Goal: Information Seeking & Learning: Find specific fact

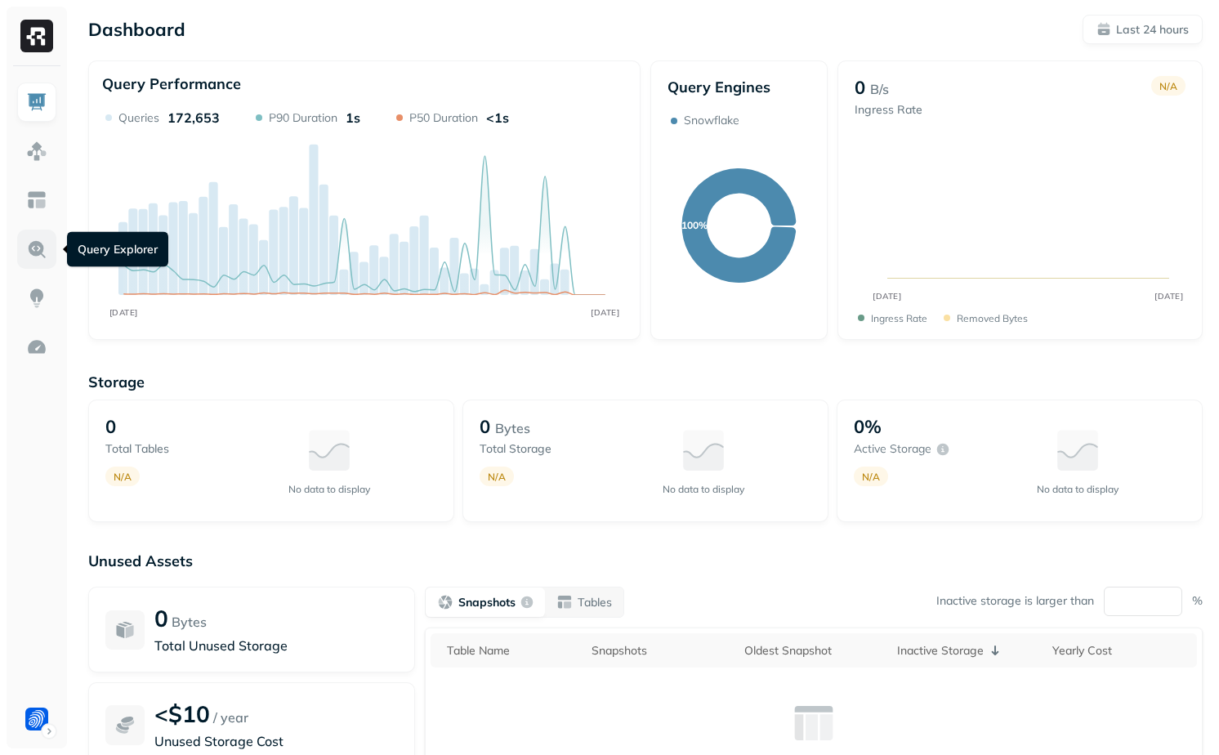
click at [32, 241] on img at bounding box center [36, 249] width 21 height 21
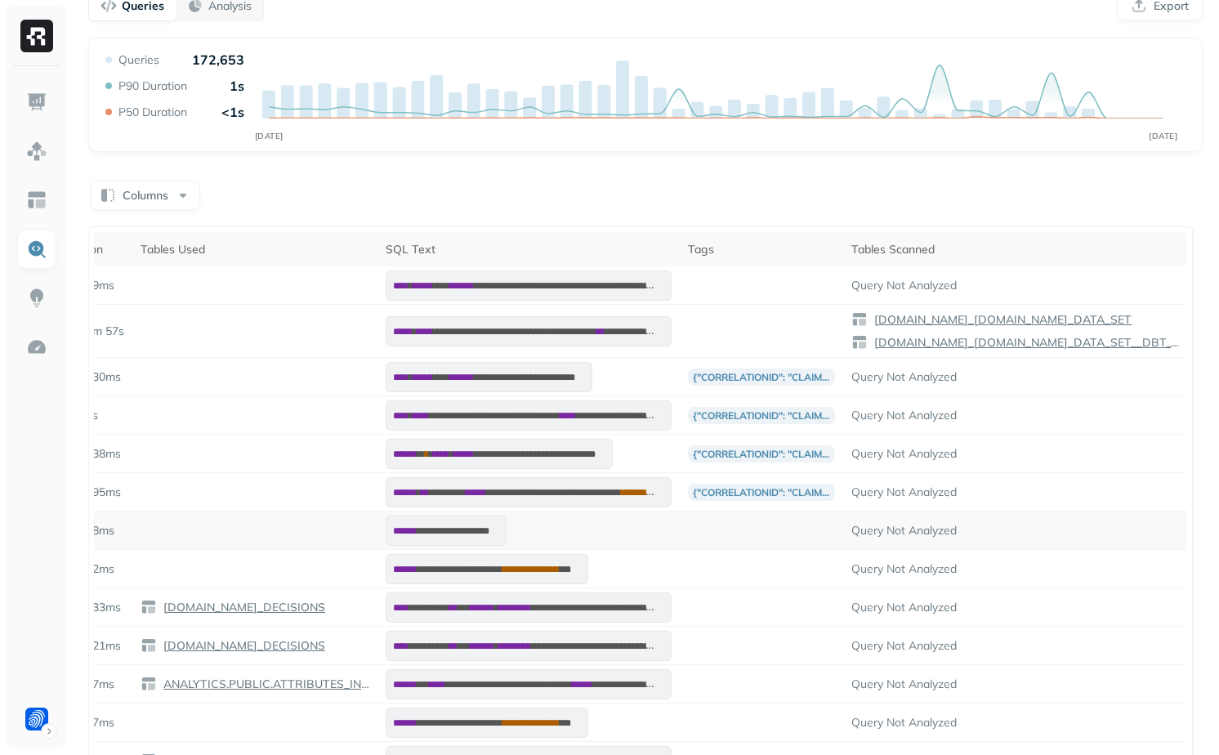
scroll to position [137, 0]
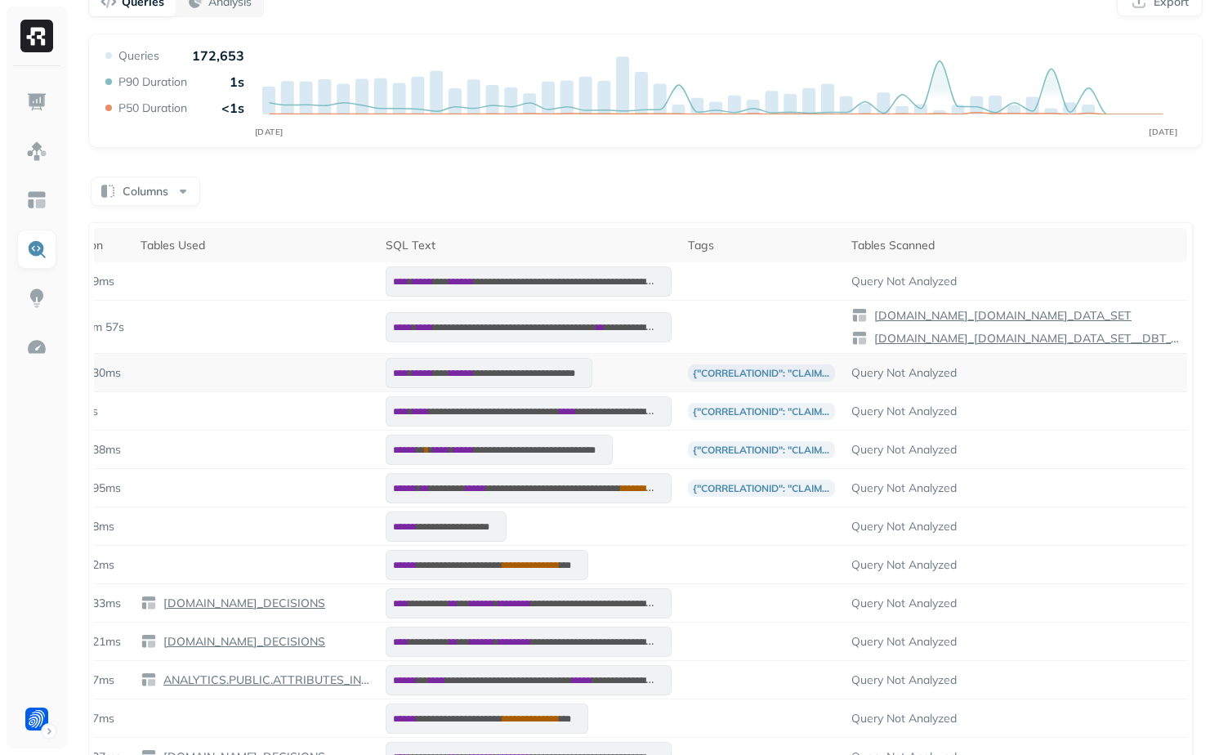
click at [864, 377] on p "Query Not Analyzed" at bounding box center [1015, 373] width 328 height 16
drag, startPoint x: 864, startPoint y: 377, endPoint x: 991, endPoint y: 377, distance: 126.6
click at [991, 377] on p "Query Not Analyzed" at bounding box center [1015, 373] width 328 height 16
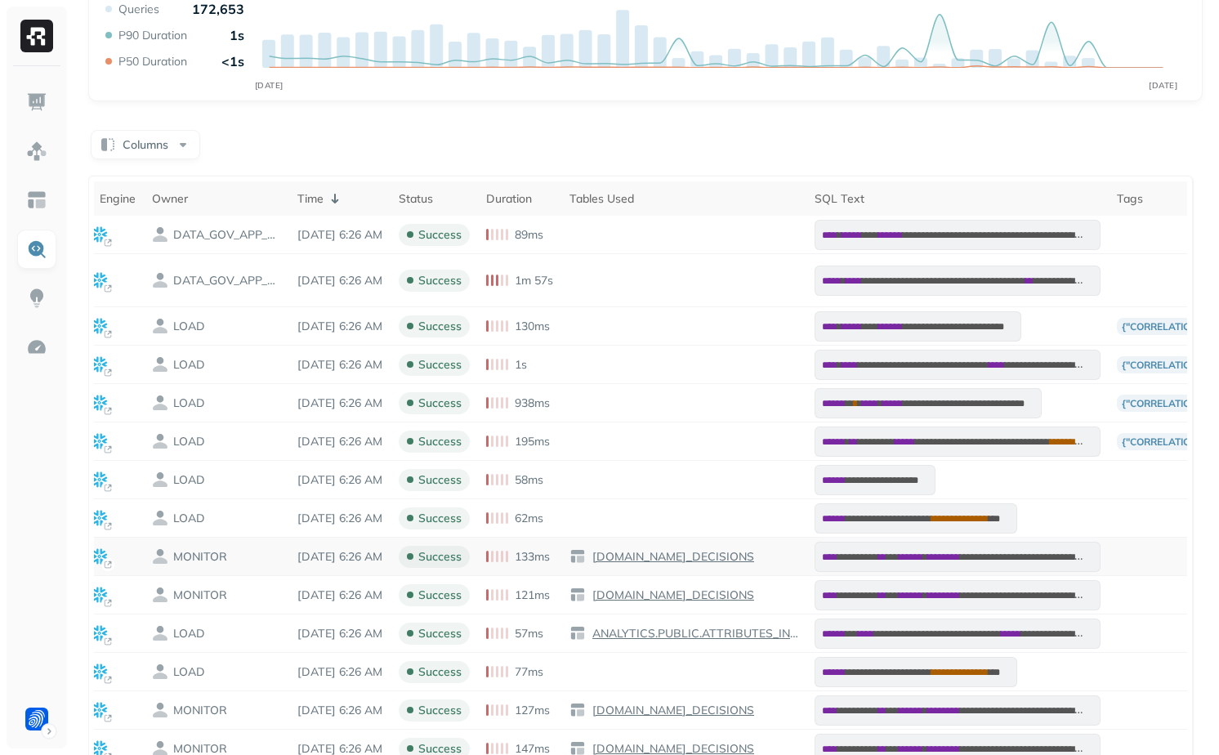
scroll to position [0, 0]
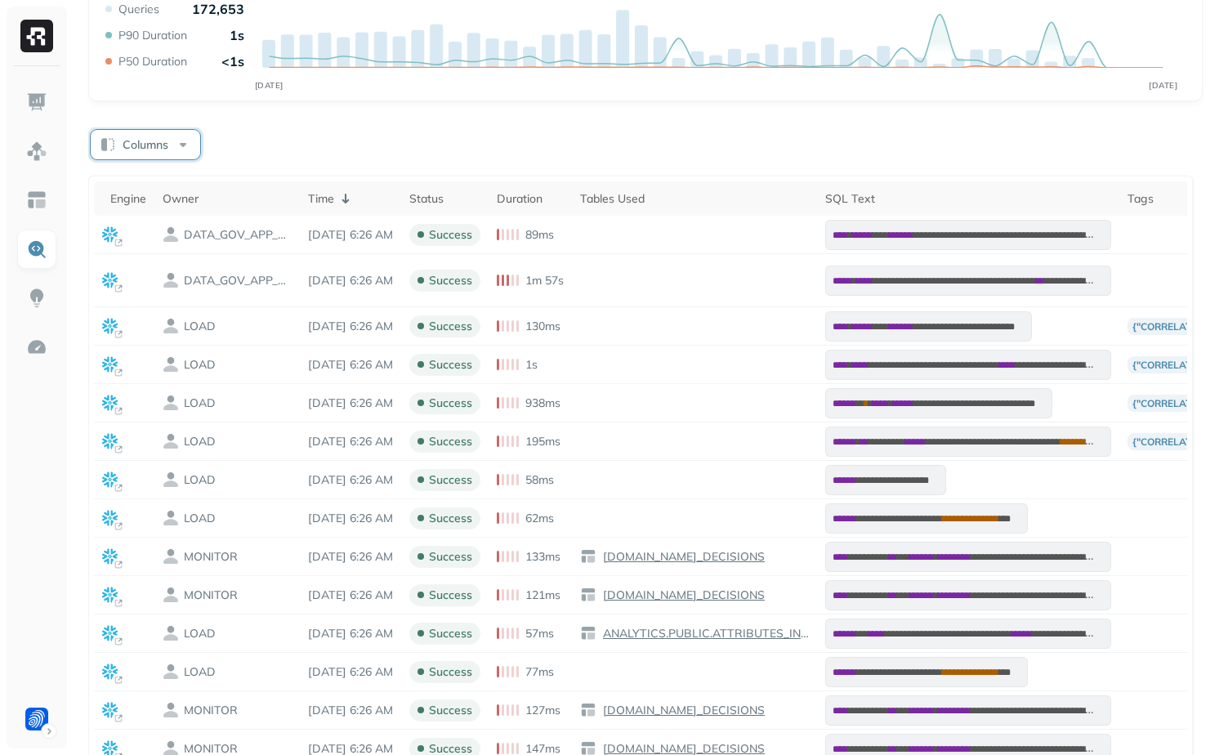
click at [157, 139] on button "Columns" at bounding box center [145, 144] width 109 height 29
type input "*"
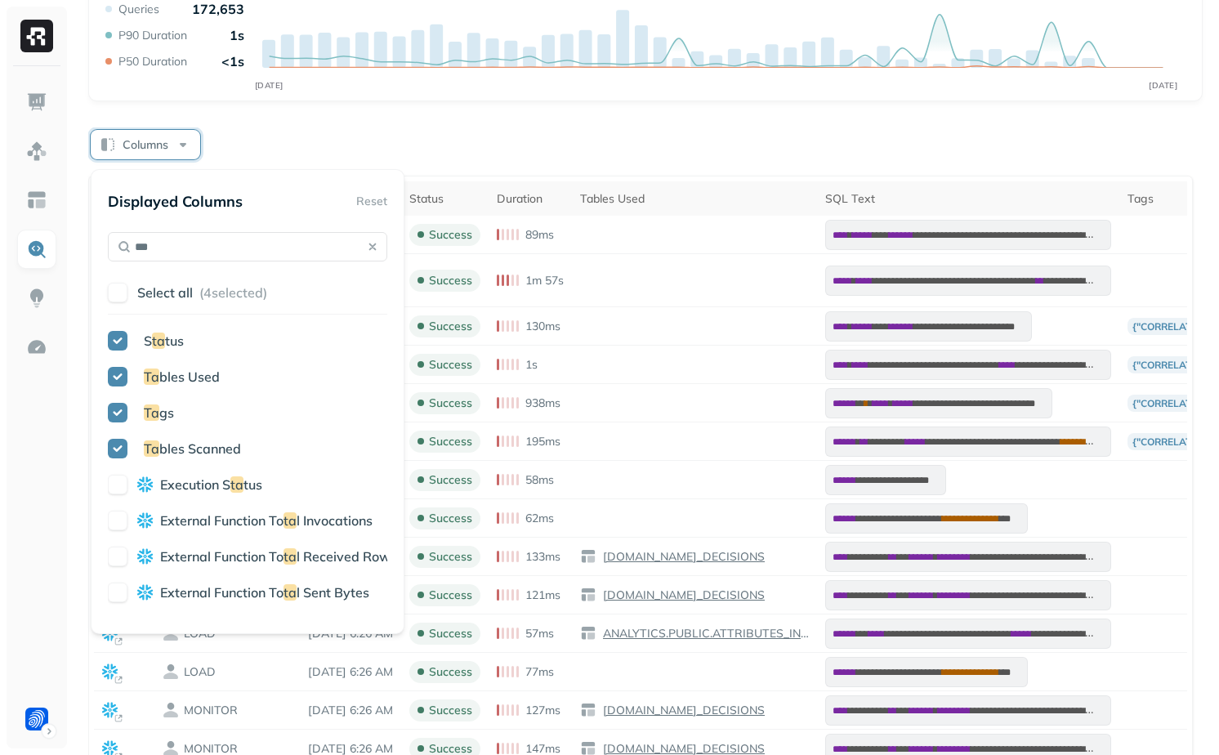
type input "****"
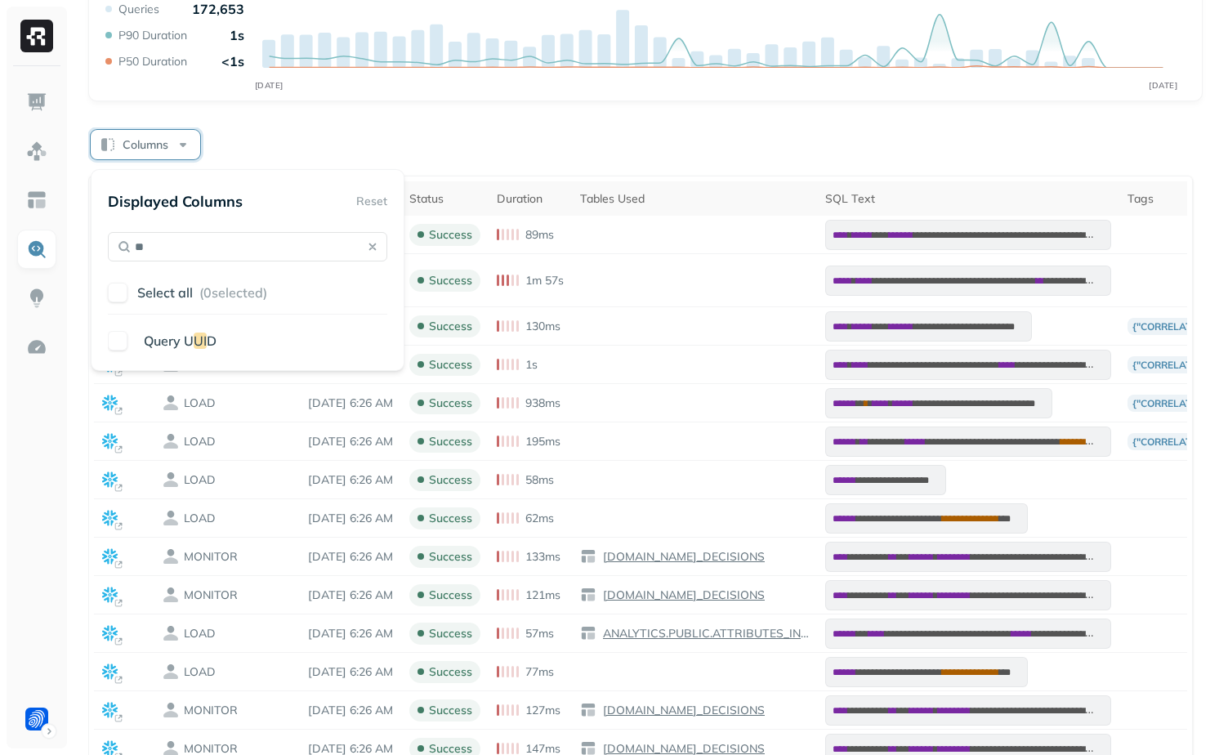
type input "**"
click at [187, 352] on div "Query U UI D" at bounding box center [247, 342] width 279 height 23
click at [187, 345] on span "Query U" at bounding box center [169, 340] width 50 height 16
click at [367, 107] on div "**********" at bounding box center [645, 438] width 1114 height 902
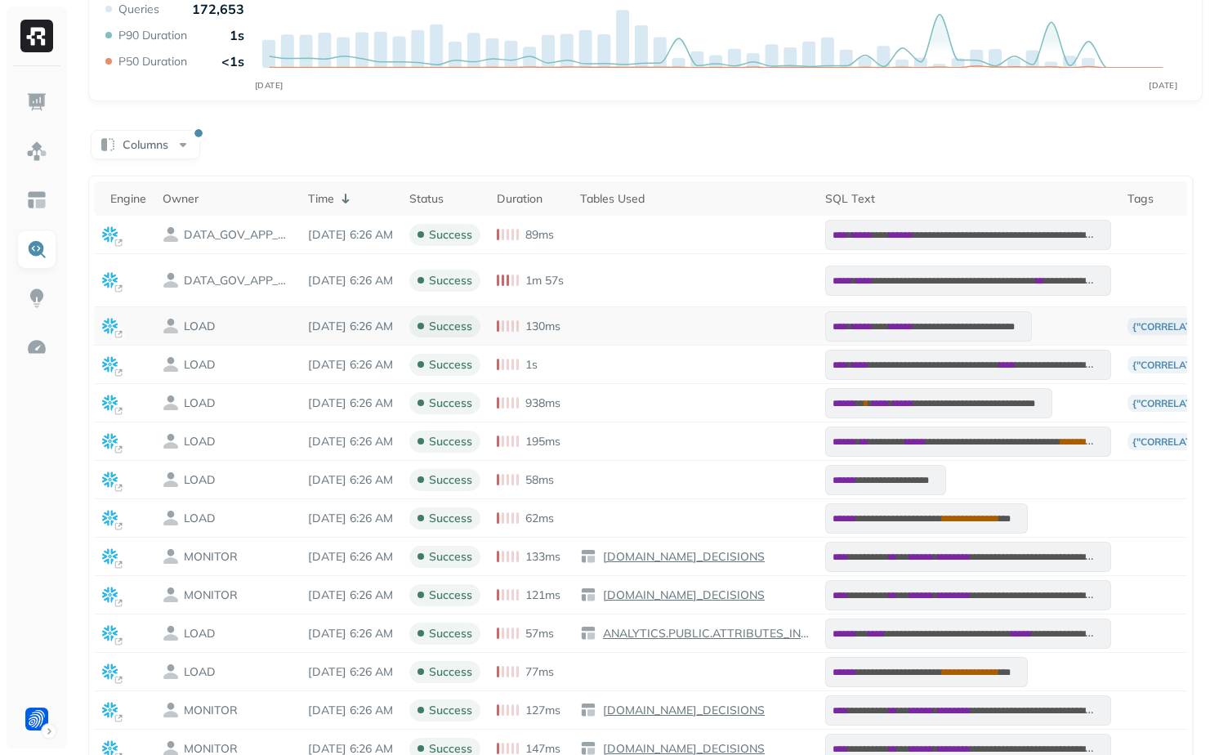
click at [709, 337] on td at bounding box center [694, 326] width 245 height 38
click at [167, 147] on button "Columns" at bounding box center [145, 144] width 109 height 29
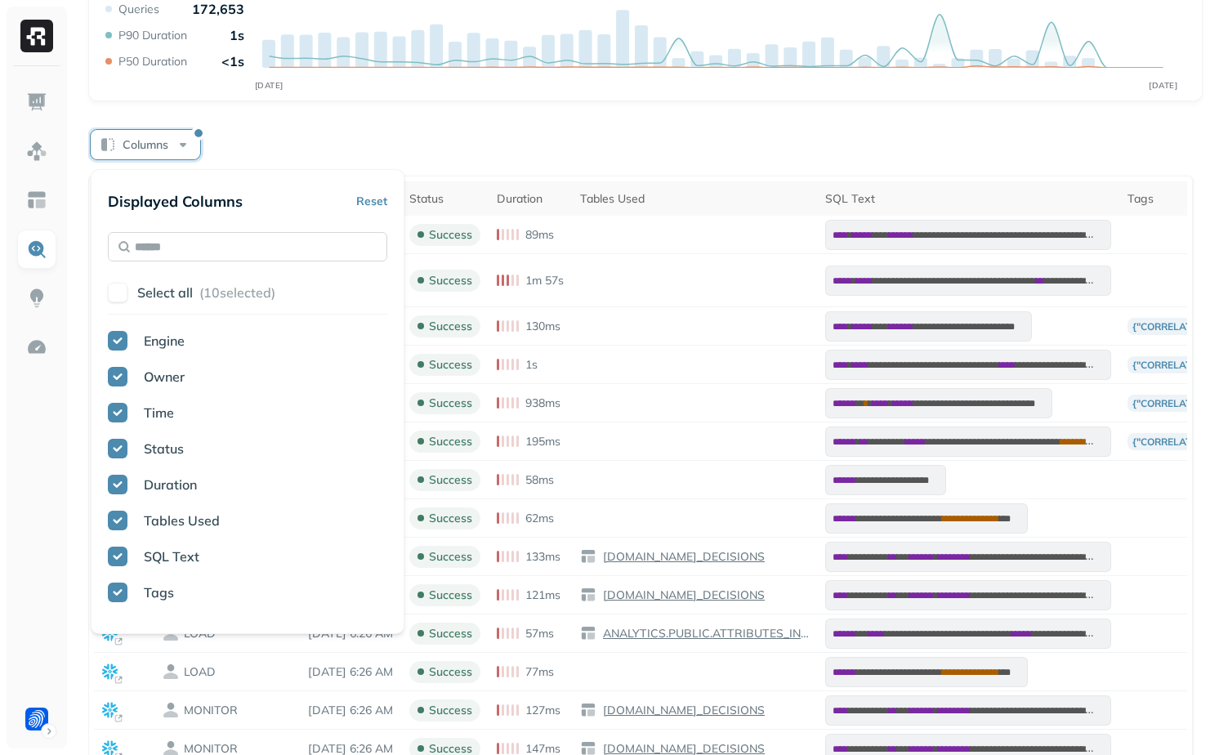
click at [171, 253] on input "text" at bounding box center [247, 246] width 279 height 29
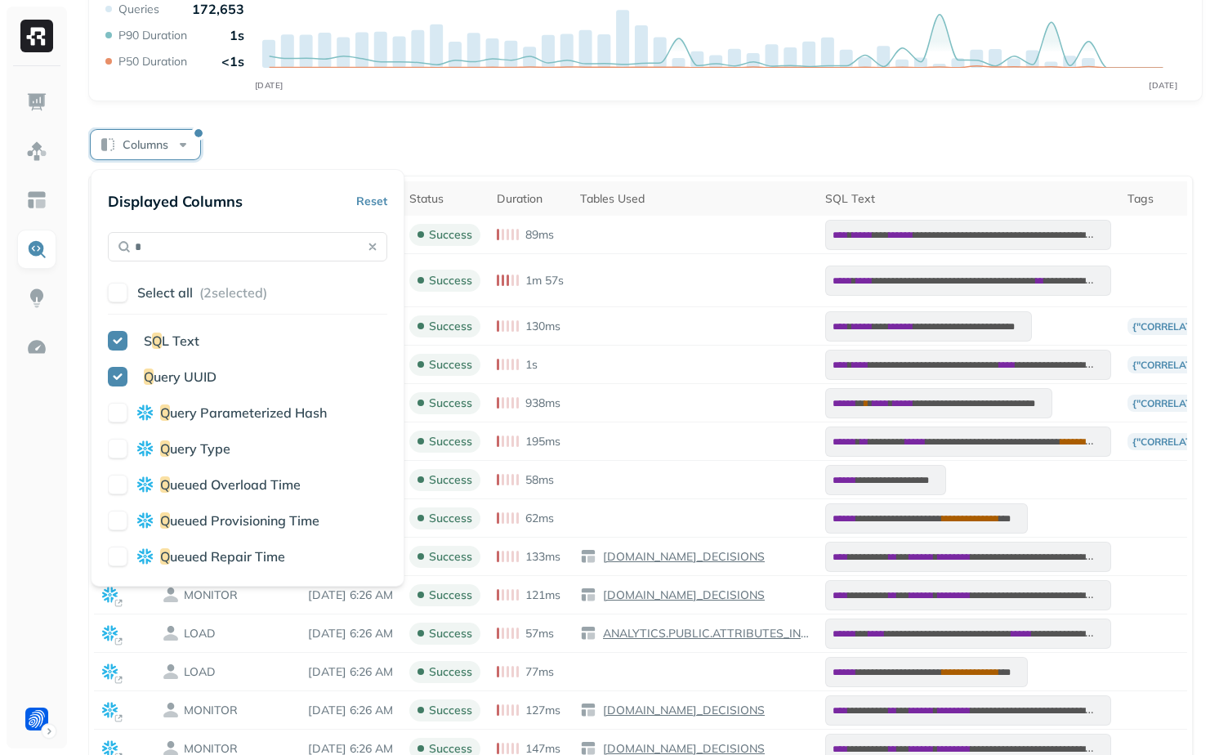
type input "*"
click at [177, 373] on span "uery UUID" at bounding box center [185, 376] width 63 height 16
click at [170, 377] on span "uery UUID" at bounding box center [185, 376] width 63 height 16
click at [583, 141] on div "Columns" at bounding box center [645, 143] width 1114 height 32
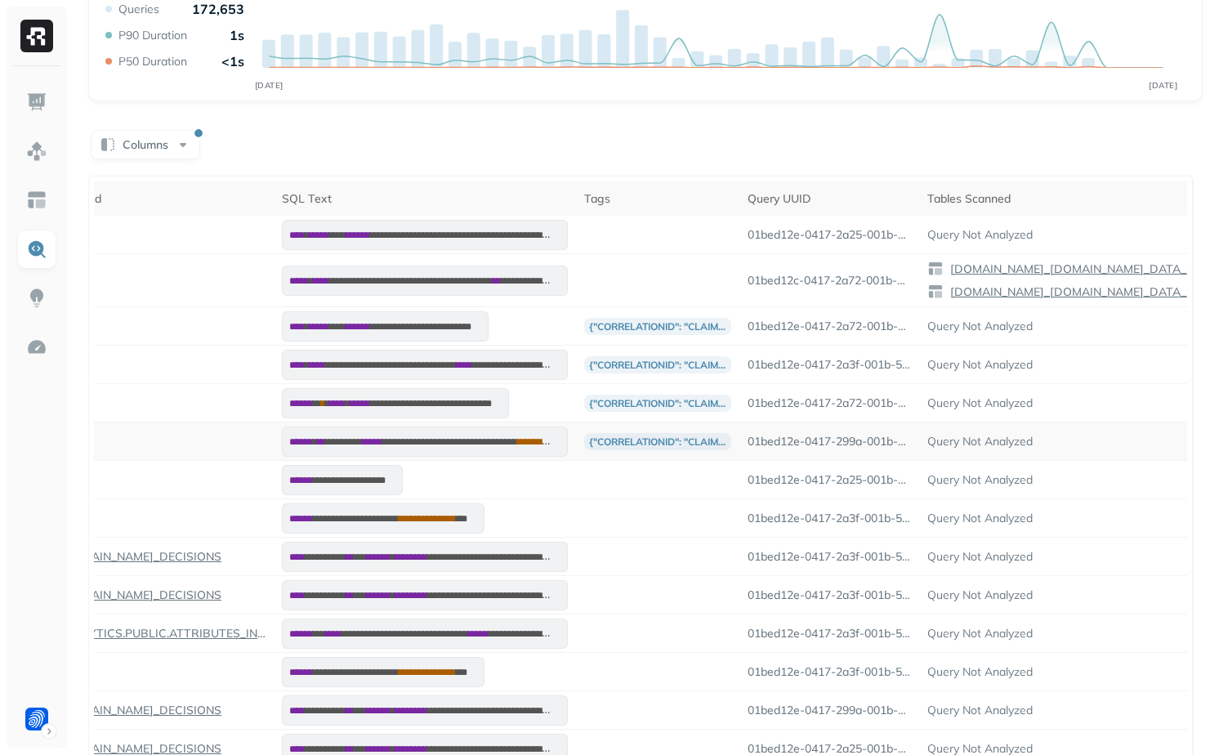
scroll to position [0, 650]
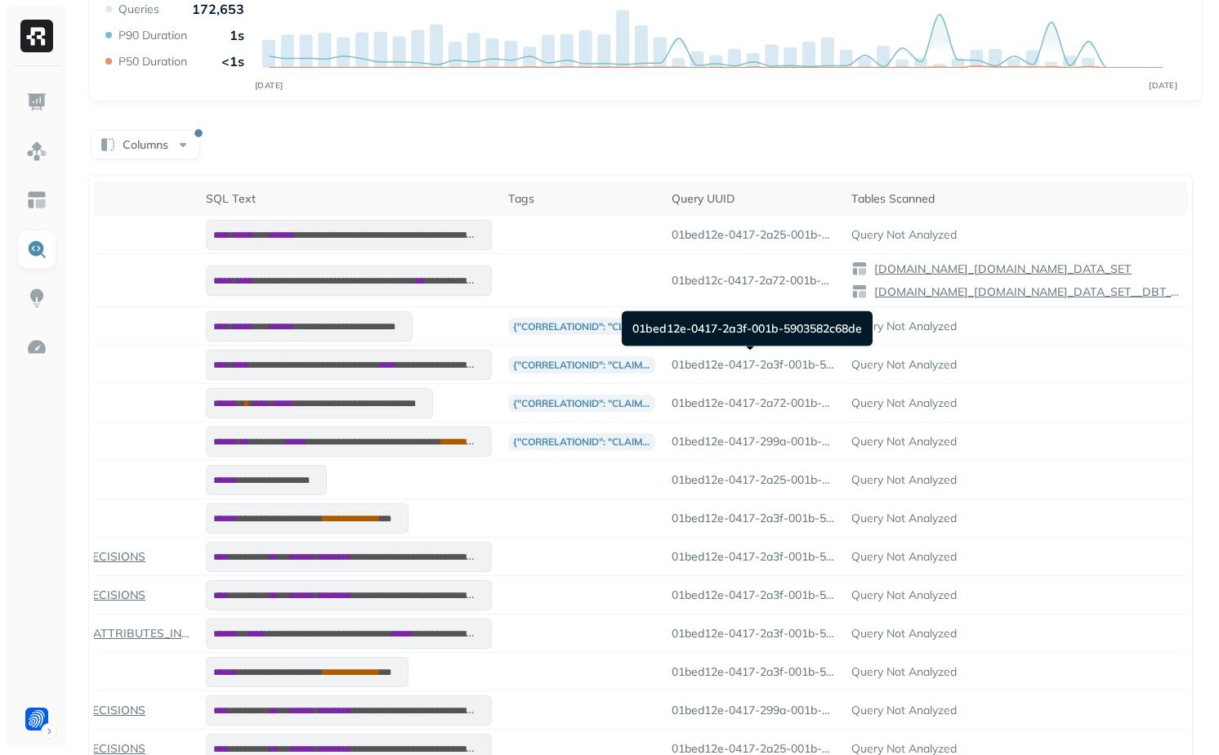
click at [748, 332] on div "01bed12e-0417-2a3f-001b-5903582c68de 01bed12e-0417-2a3f-001b-5903582c68de" at bounding box center [747, 328] width 251 height 35
copy div "01bed12e-0417-2a3f-001b-5903582c68de"
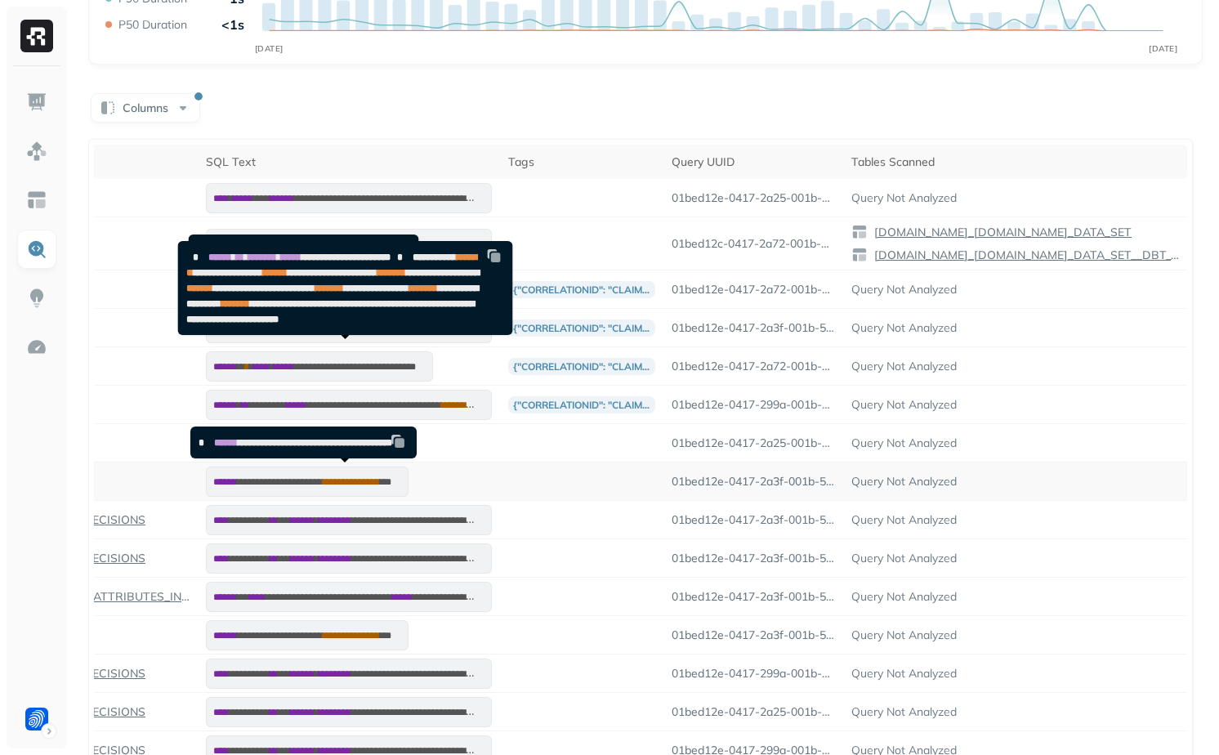
scroll to position [0, 0]
